Goal: Information Seeking & Learning: Learn about a topic

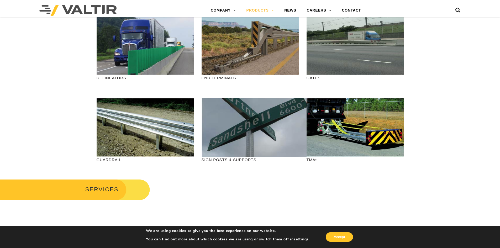
scroll to position [131, 0]
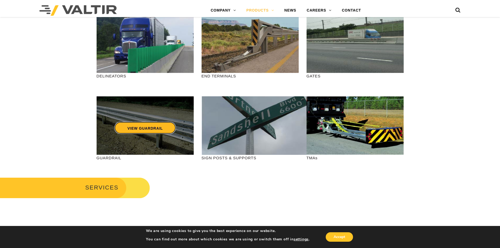
click at [146, 129] on link "VIEW GUARDRAIL" at bounding box center [145, 128] width 62 height 12
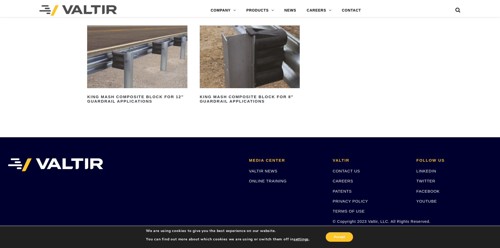
scroll to position [598, 0]
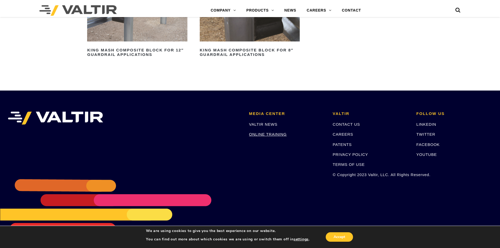
click at [264, 134] on link "ONLINE TRAINING" at bounding box center [268, 134] width 38 height 4
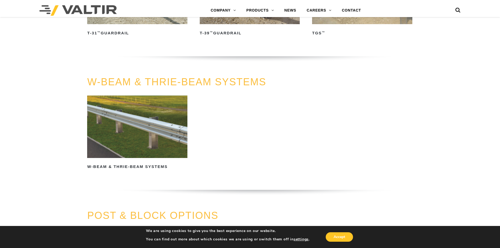
scroll to position [336, 0]
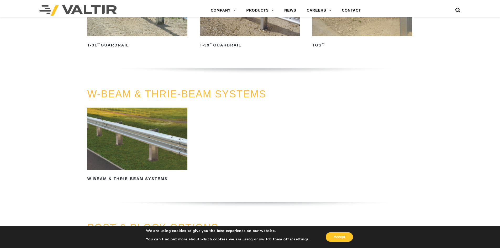
click at [130, 121] on img at bounding box center [137, 139] width 100 height 62
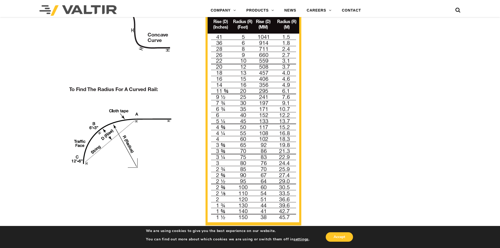
scroll to position [420, 0]
